Goal: Information Seeking & Learning: Learn about a topic

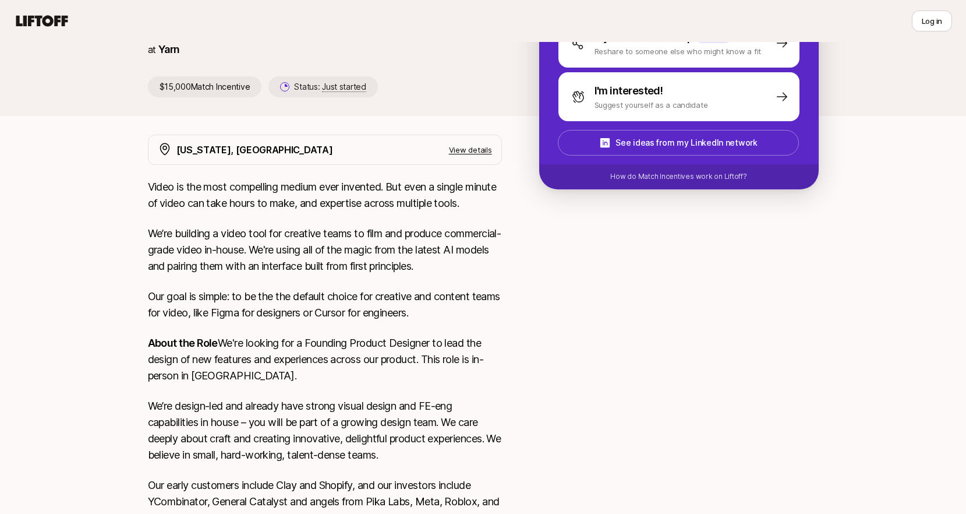
scroll to position [250, 0]
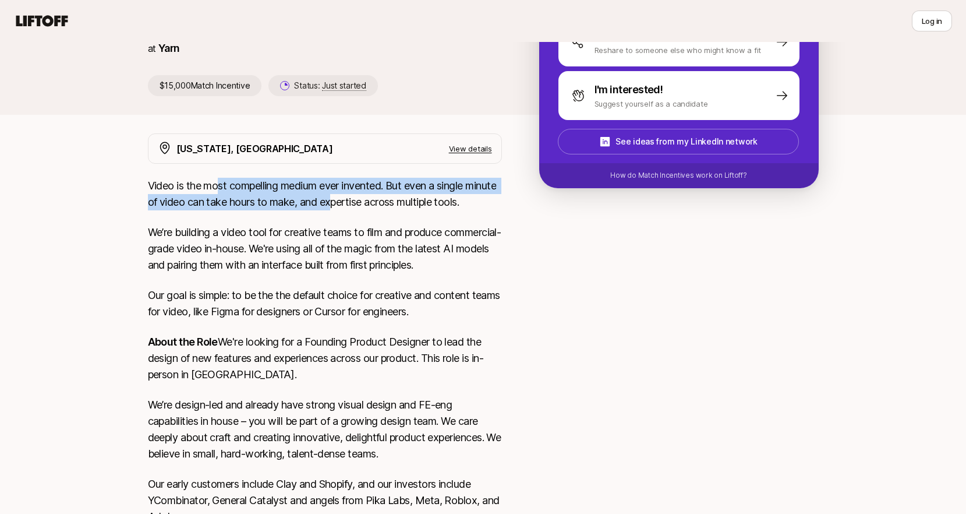
drag, startPoint x: 220, startPoint y: 187, endPoint x: 367, endPoint y: 201, distance: 147.4
click at [367, 201] on p "Video is the most compelling medium ever invented. But even a single minute of …" at bounding box center [325, 194] width 354 height 33
drag, startPoint x: 323, startPoint y: 185, endPoint x: 267, endPoint y: 184, distance: 55.9
click at [278, 184] on p "Video is the most compelling medium ever invented. But even a single minute of …" at bounding box center [325, 194] width 354 height 33
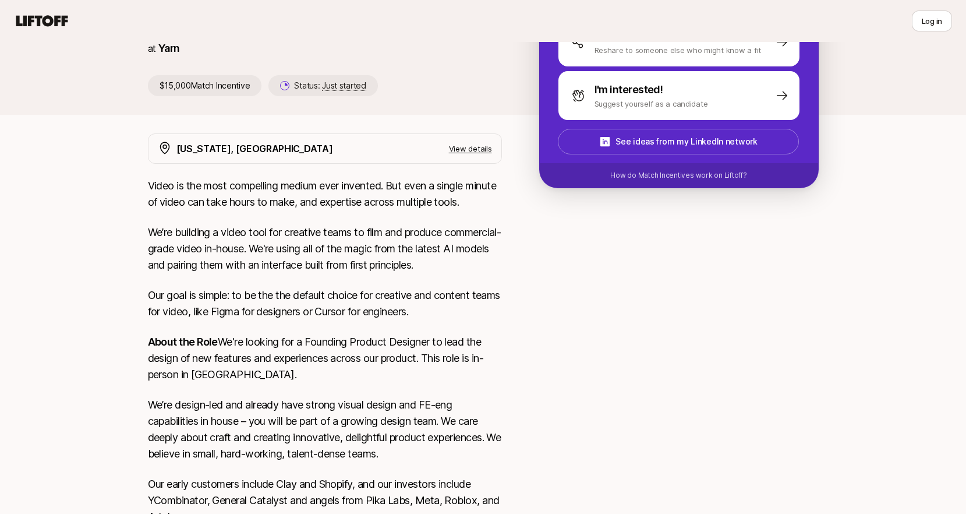
click at [267, 184] on p "Video is the most compelling medium ever invented. But even a single minute of …" at bounding box center [325, 194] width 354 height 33
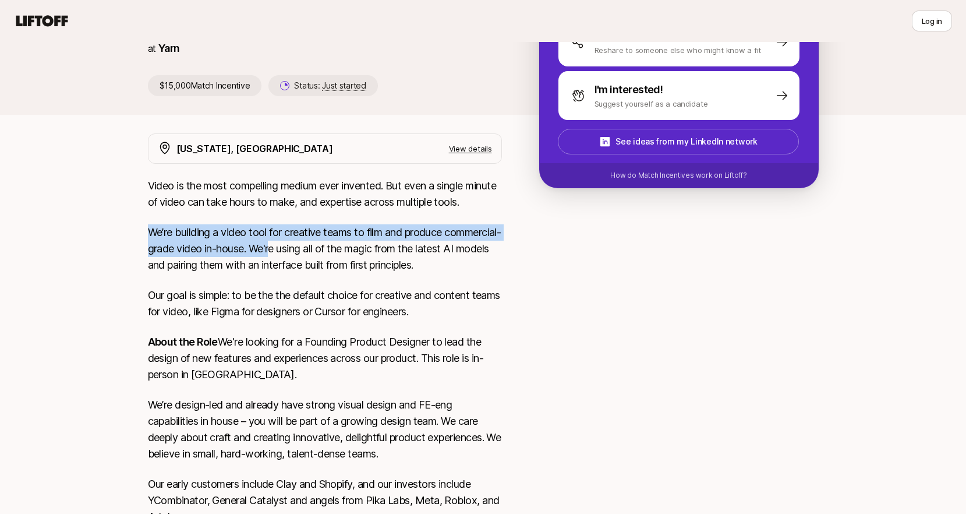
drag, startPoint x: 255, startPoint y: 222, endPoint x: 330, endPoint y: 252, distance: 80.2
click at [330, 252] on div "Video is the most compelling medium ever invented. But even a single minute of …" at bounding box center [325, 455] width 354 height 554
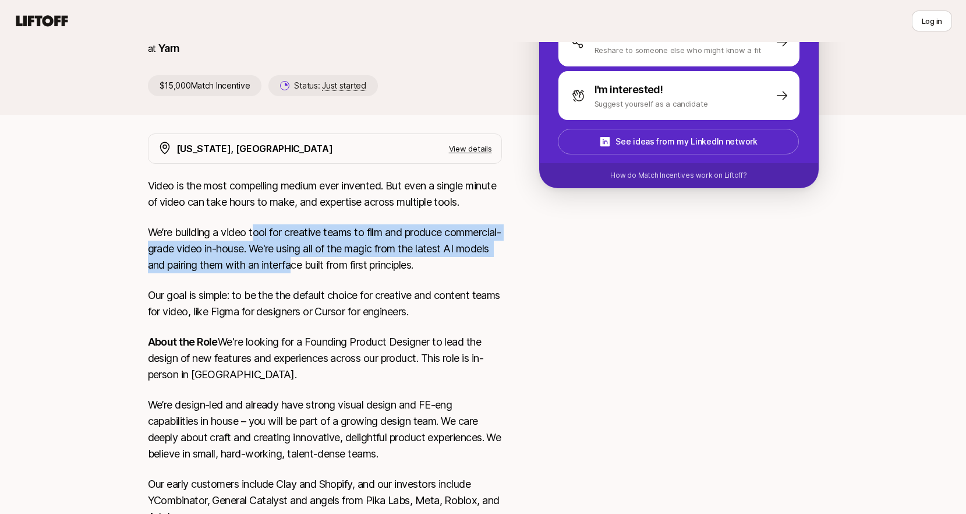
drag, startPoint x: 354, startPoint y: 267, endPoint x: 254, endPoint y: 231, distance: 105.9
click at [254, 231] on p "We’re building a video tool for creative teams to film and produce commercial-g…" at bounding box center [325, 248] width 354 height 49
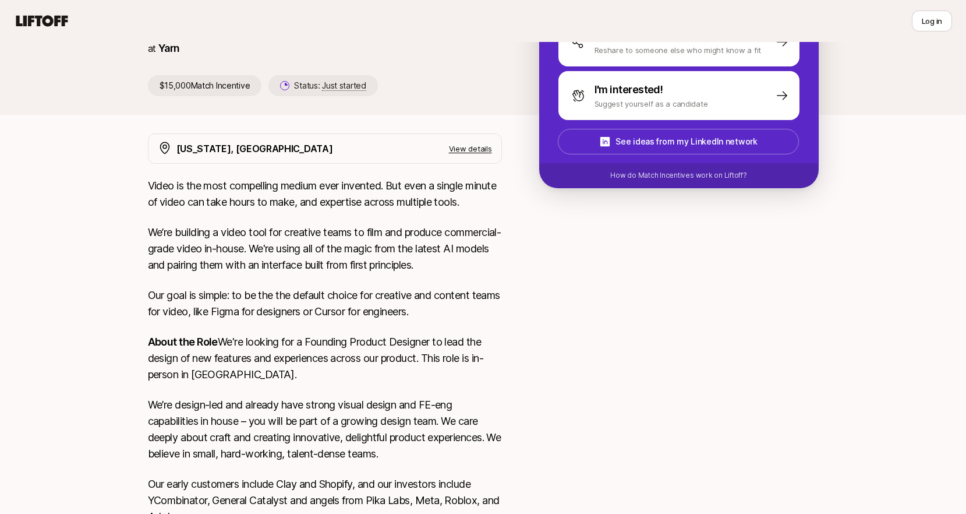
drag, startPoint x: 254, startPoint y: 231, endPoint x: 231, endPoint y: 231, distance: 23.3
click at [254, 231] on p "We’re building a video tool for creative teams to film and produce commercial-g…" at bounding box center [325, 248] width 354 height 49
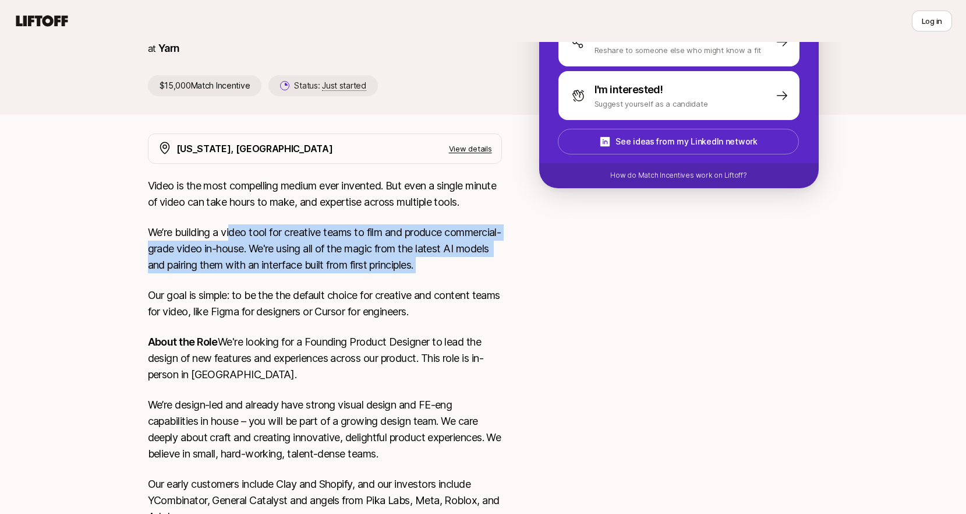
drag, startPoint x: 231, startPoint y: 231, endPoint x: 381, endPoint y: 280, distance: 158.0
click at [381, 280] on div "Video is the most compelling medium ever invented. But even a single minute of …" at bounding box center [325, 455] width 354 height 554
drag, startPoint x: 323, startPoint y: 237, endPoint x: 313, endPoint y: 231, distance: 11.8
click at [313, 231] on div "Video is the most compelling medium ever invented. But even a single minute of …" at bounding box center [325, 455] width 354 height 554
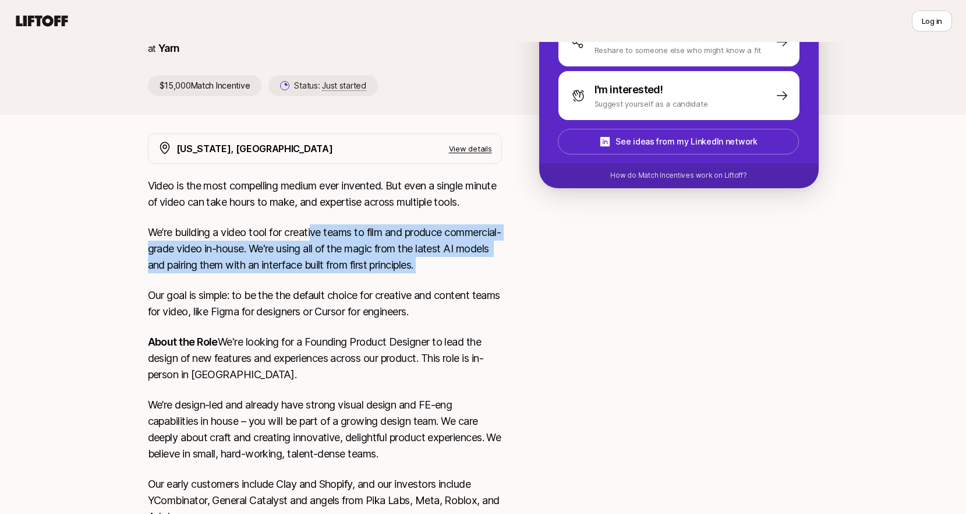
click at [313, 231] on p "We’re building a video tool for creative teams to film and produce commercial-g…" at bounding box center [325, 248] width 354 height 49
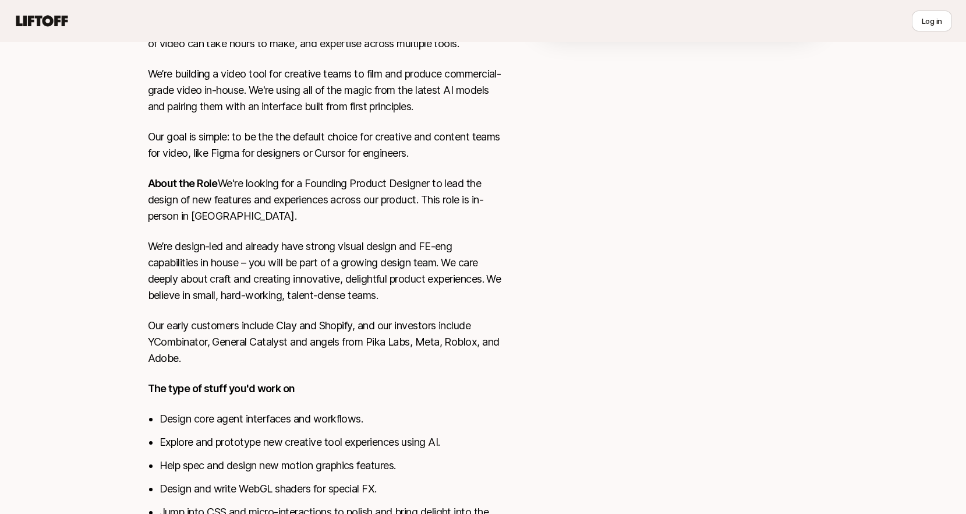
scroll to position [412, 0]
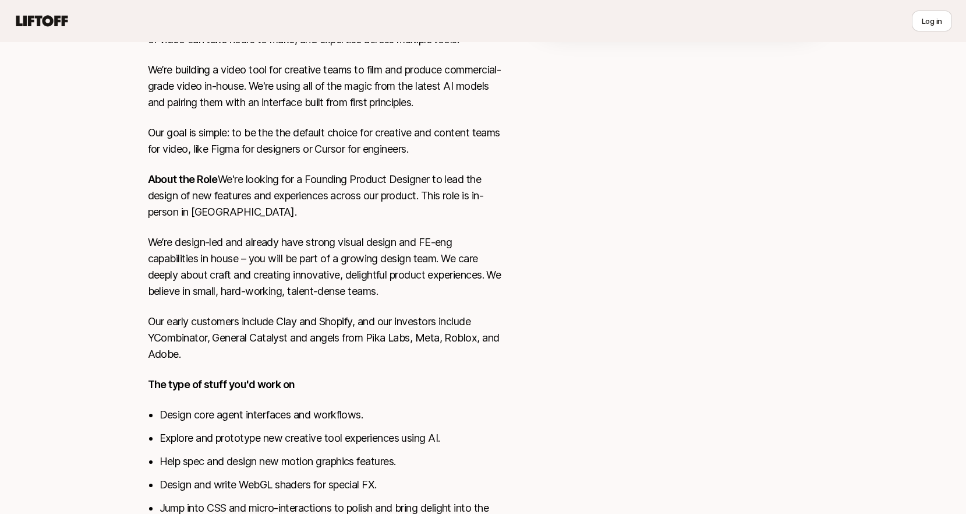
click at [318, 273] on p "We’re design-led and already have strong visual design and FE-eng capabilities …" at bounding box center [325, 266] width 354 height 65
drag, startPoint x: 318, startPoint y: 415, endPoint x: 207, endPoint y: 415, distance: 110.6
click at [207, 415] on li "Design core agent interfaces and workflows." at bounding box center [331, 414] width 342 height 16
drag, startPoint x: 175, startPoint y: 416, endPoint x: 325, endPoint y: 421, distance: 149.7
click at [325, 421] on li "Design core agent interfaces and workflows." at bounding box center [331, 414] width 342 height 16
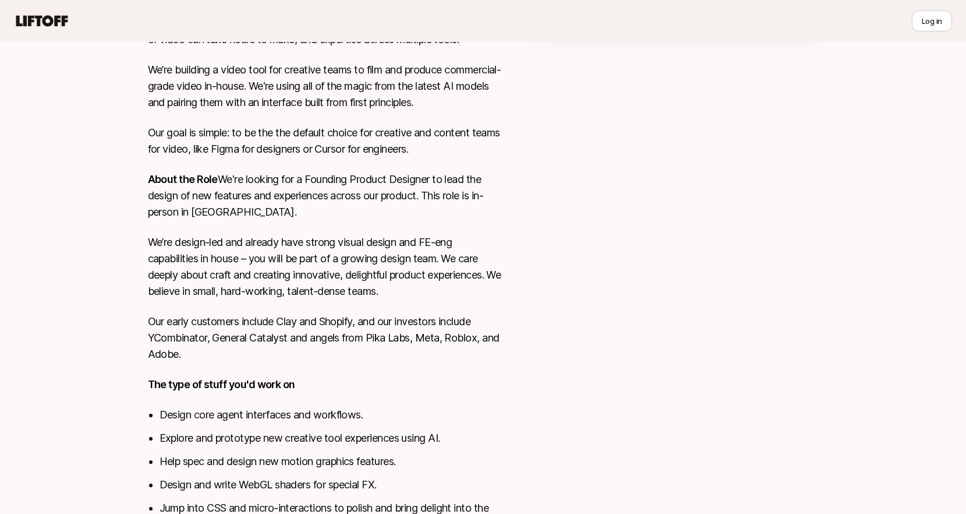
click at [329, 422] on li "Design core agent interfaces and workflows." at bounding box center [331, 414] width 342 height 16
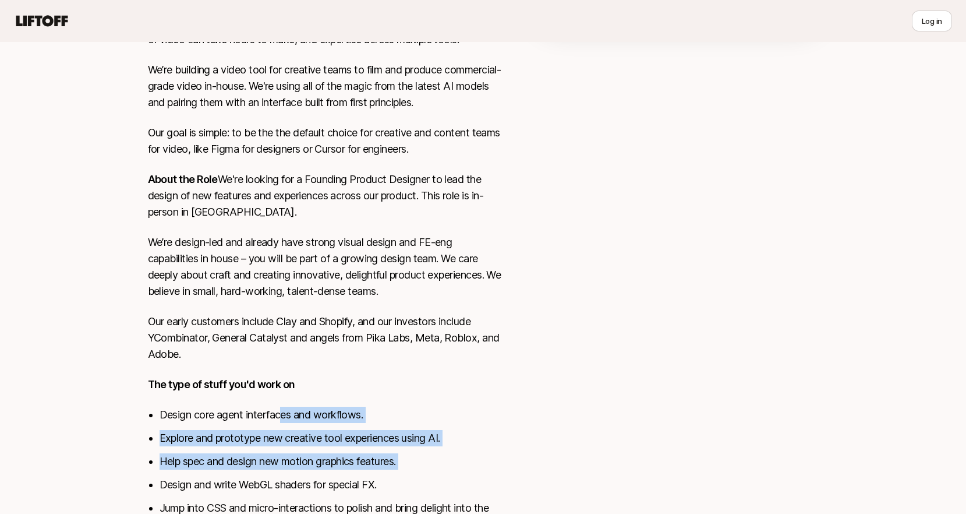
drag, startPoint x: 300, startPoint y: 454, endPoint x: 284, endPoint y: 414, distance: 43.4
click at [284, 416] on ul "Design core agent interfaces and workflows. Explore and prototype new creative …" at bounding box center [331, 480] width 342 height 149
click at [284, 414] on li "Design core agent interfaces and workflows." at bounding box center [331, 414] width 342 height 16
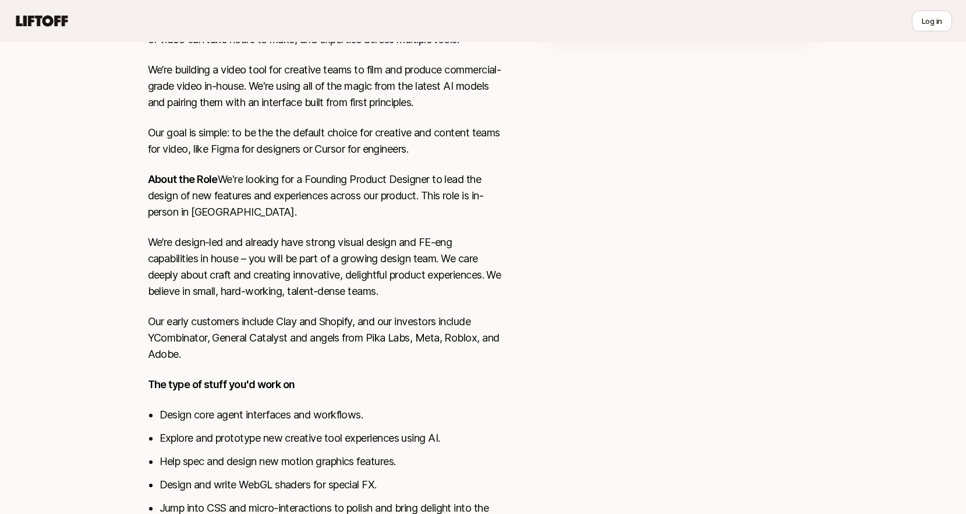
scroll to position [505, 0]
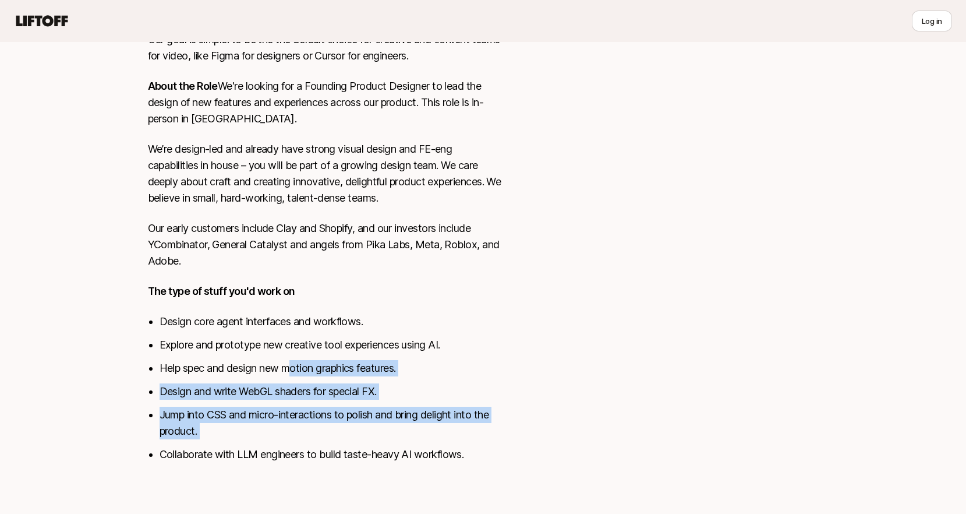
drag, startPoint x: 296, startPoint y: 443, endPoint x: 290, endPoint y: 370, distance: 73.6
click at [290, 374] on ul "Design core agent interfaces and workflows. Explore and prototype new creative …" at bounding box center [331, 387] width 342 height 149
click at [290, 370] on li "Help spec and design new motion graphics features." at bounding box center [331, 368] width 342 height 16
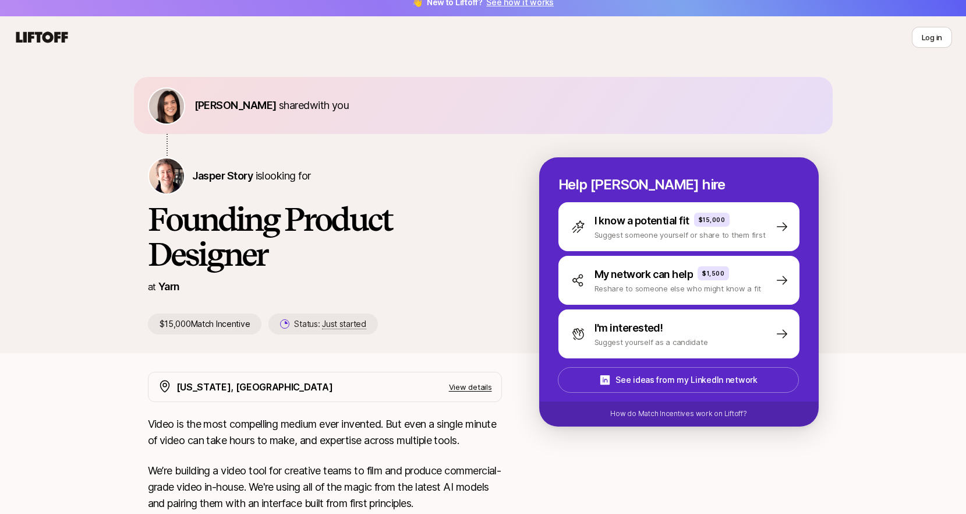
scroll to position [10, 0]
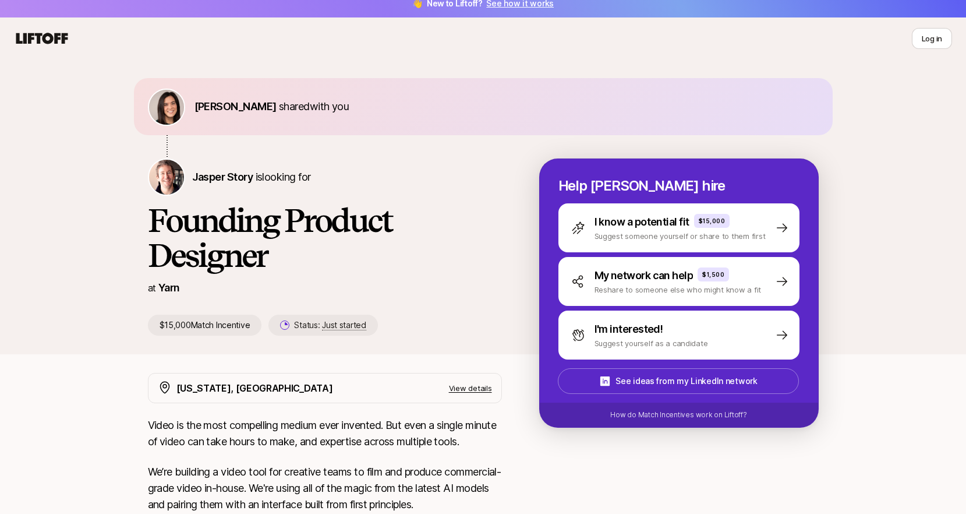
click at [473, 388] on p "View details" at bounding box center [470, 388] width 43 height 12
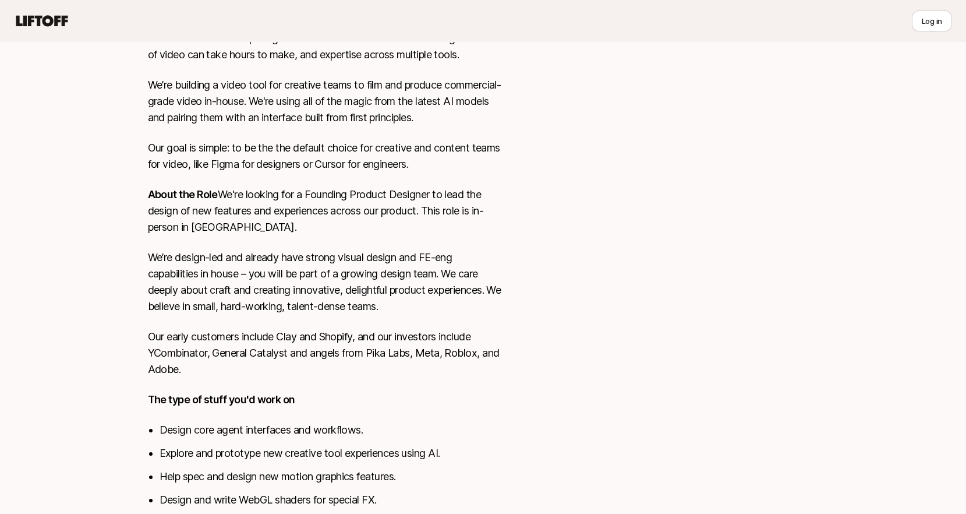
scroll to position [524, 0]
